Goal: Information Seeking & Learning: Learn about a topic

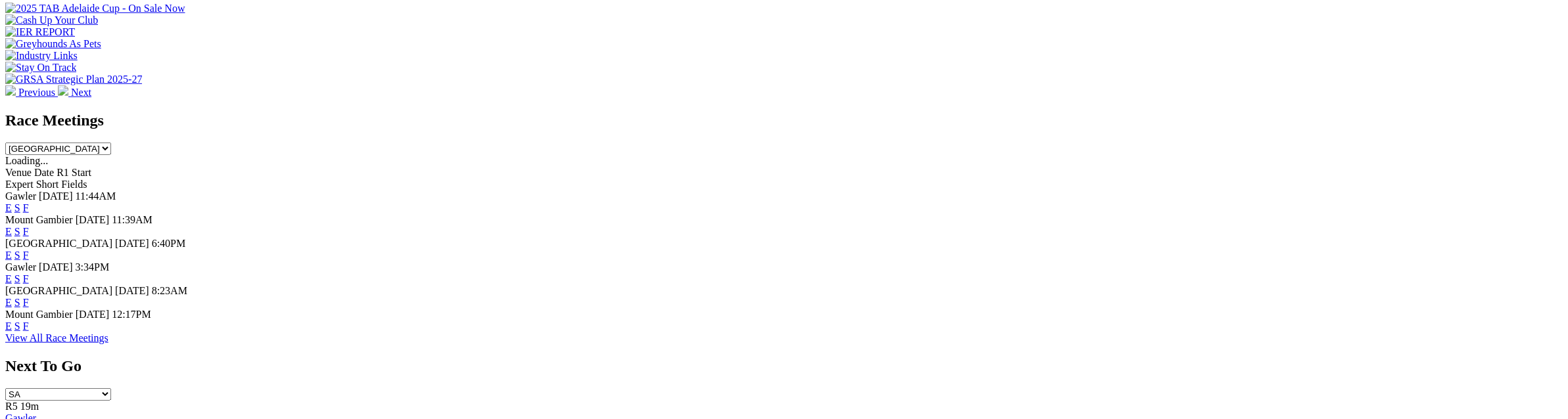
scroll to position [506, 0]
click at [36, 412] on link "Gawler" at bounding box center [20, 417] width 31 height 11
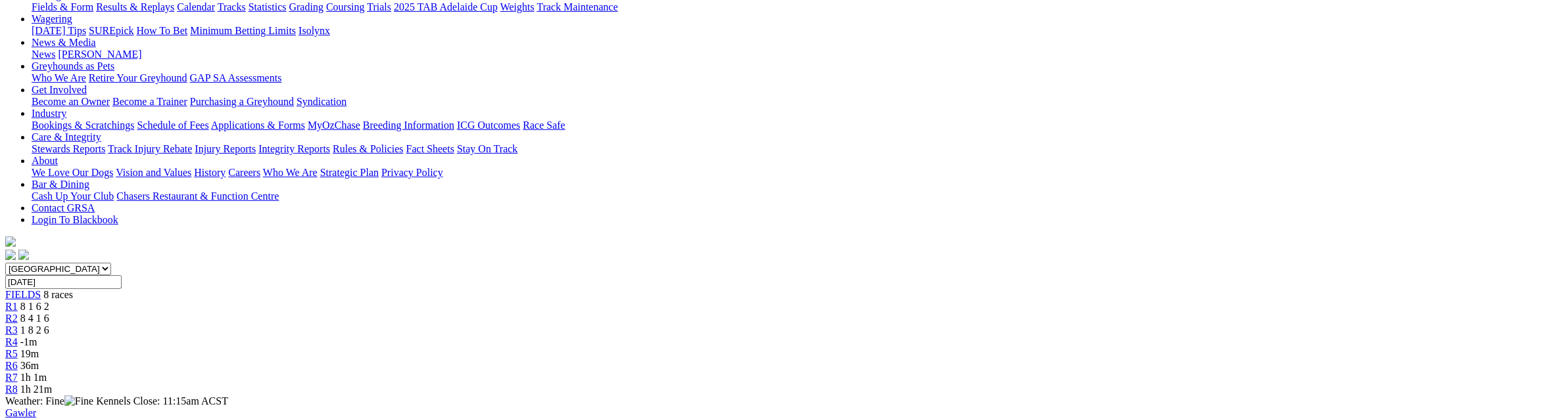
scroll to position [166, 0]
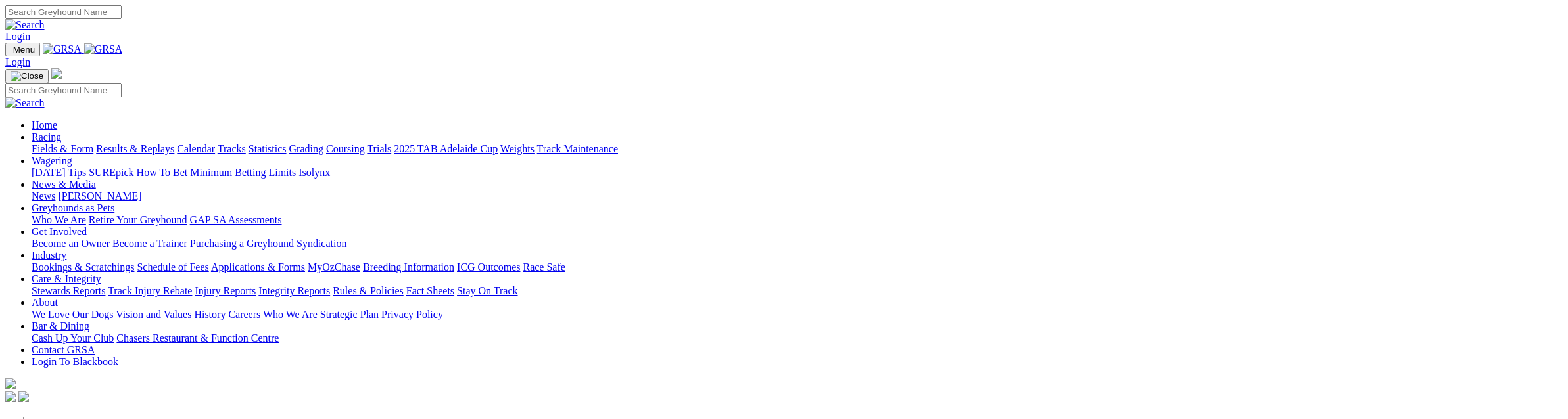
scroll to position [475, 0]
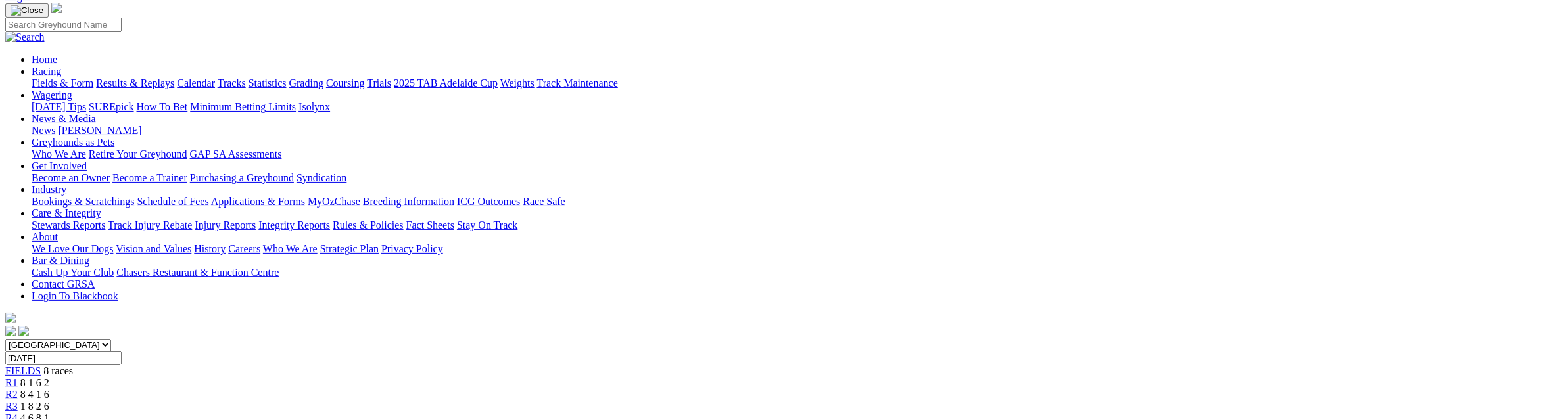
scroll to position [160, 0]
